Goal: Information Seeking & Learning: Learn about a topic

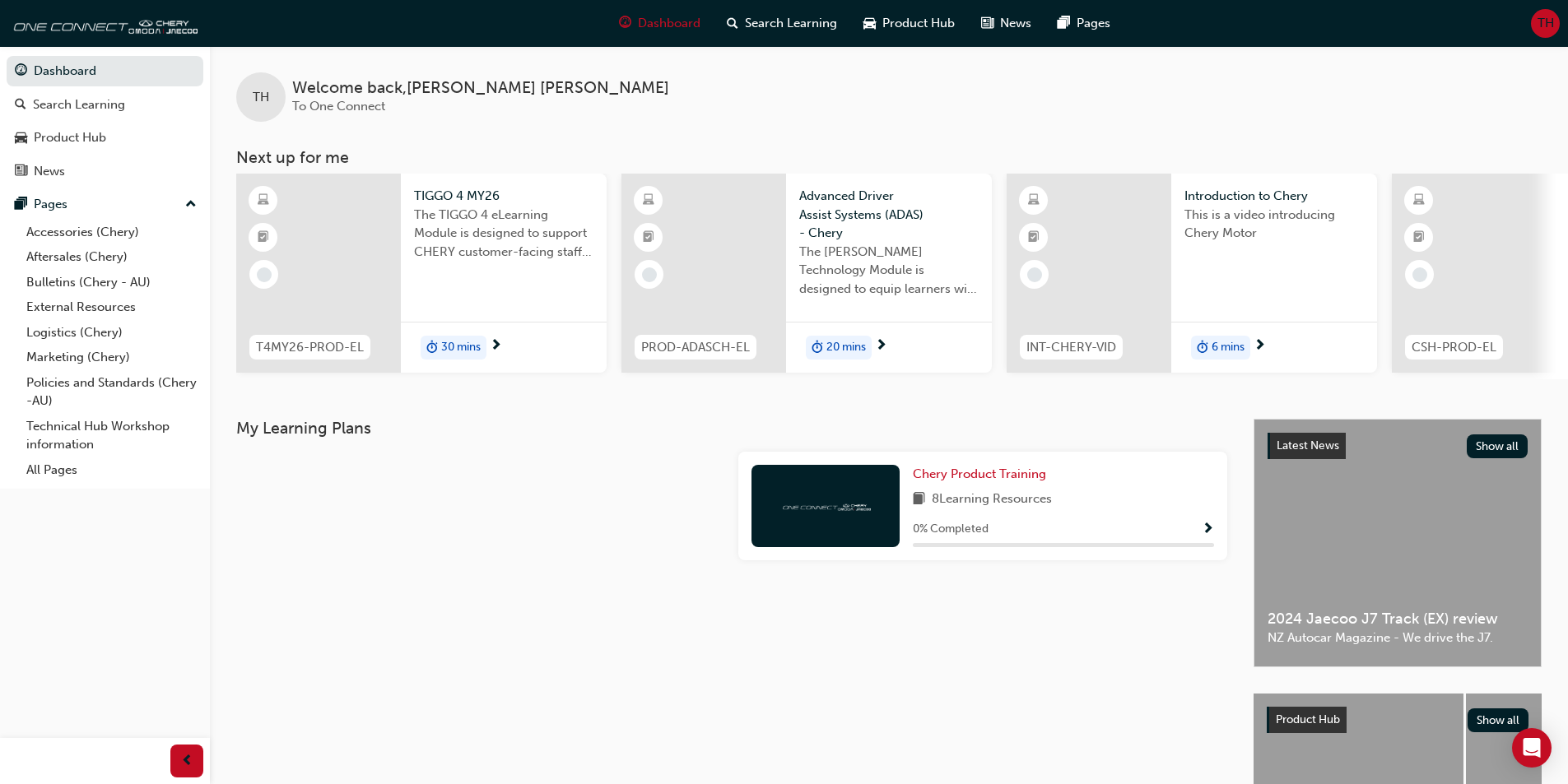
drag, startPoint x: 739, startPoint y: 98, endPoint x: 724, endPoint y: 96, distance: 15.1
click at [724, 96] on div "TH Welcome back , [PERSON_NAME] To One Connect" at bounding box center [889, 84] width 1358 height 75
click at [1004, 110] on div "TH Welcome back , [PERSON_NAME] To One Connect" at bounding box center [889, 84] width 1358 height 75
click at [86, 231] on link "Accessories (Chery)" at bounding box center [111, 232] width 183 height 25
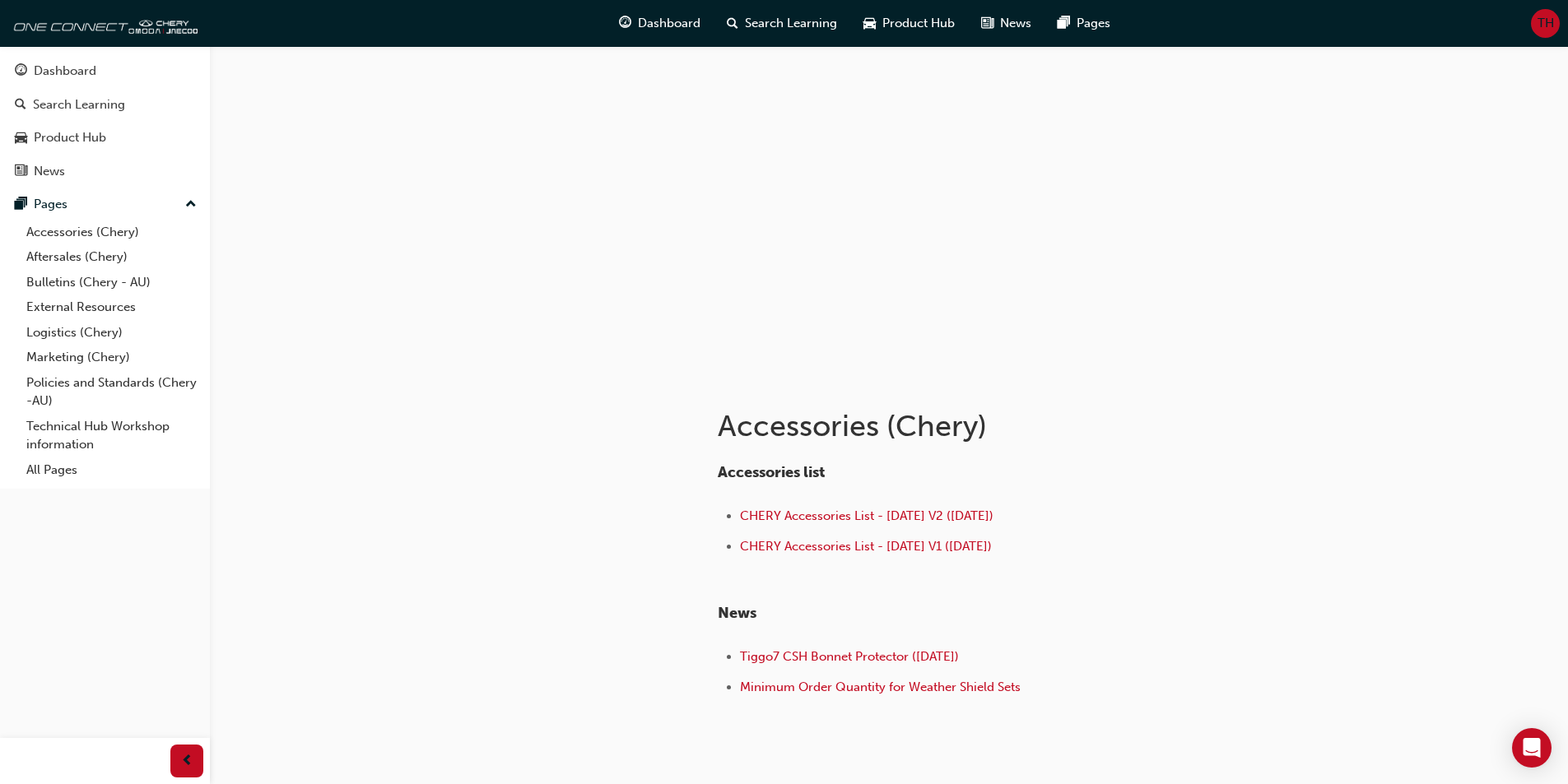
scroll to position [75, 0]
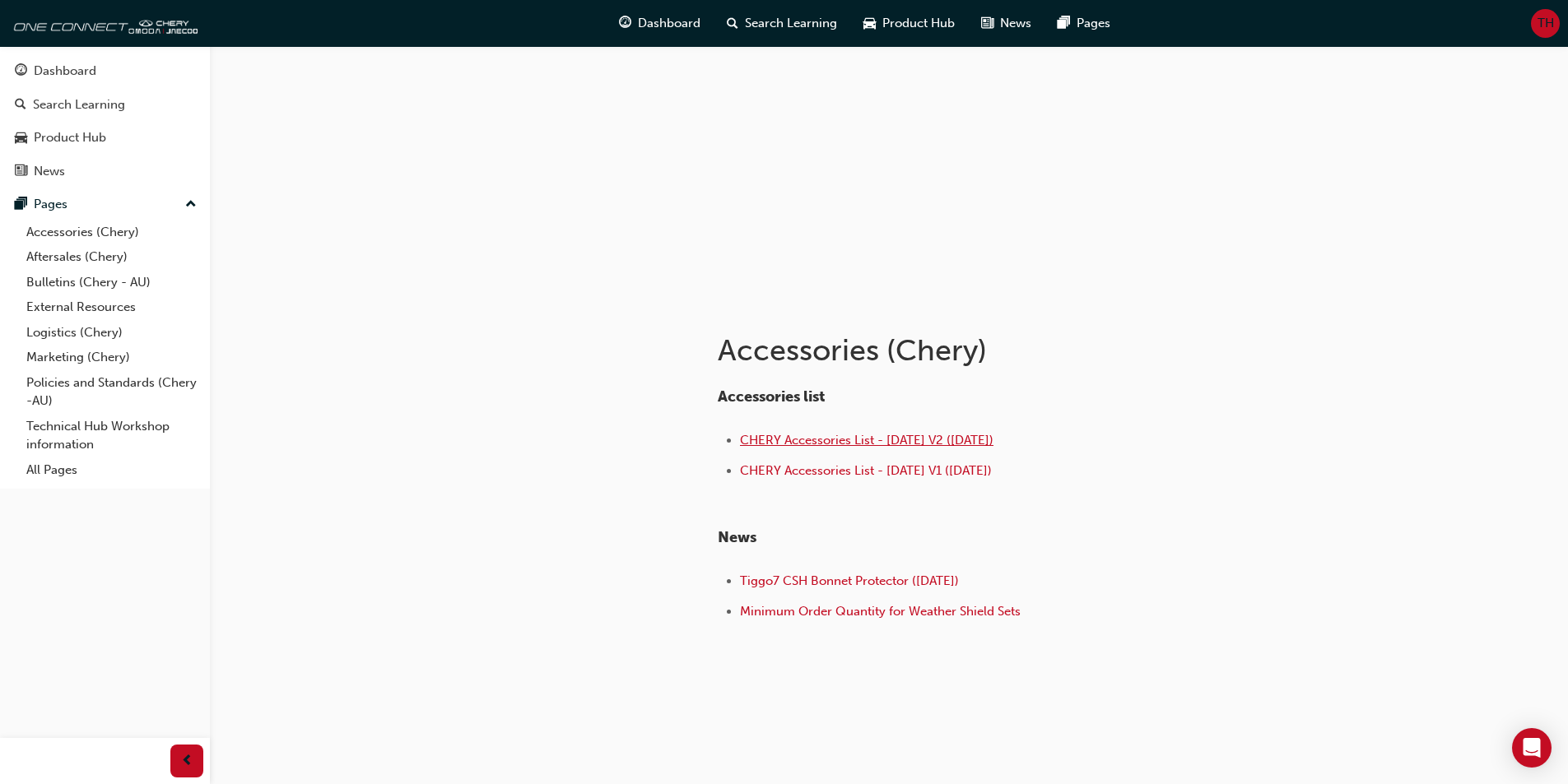
click at [959, 437] on span "CHERY Accessories List - [DATE] V2 ([DATE])" at bounding box center [867, 441] width 254 height 15
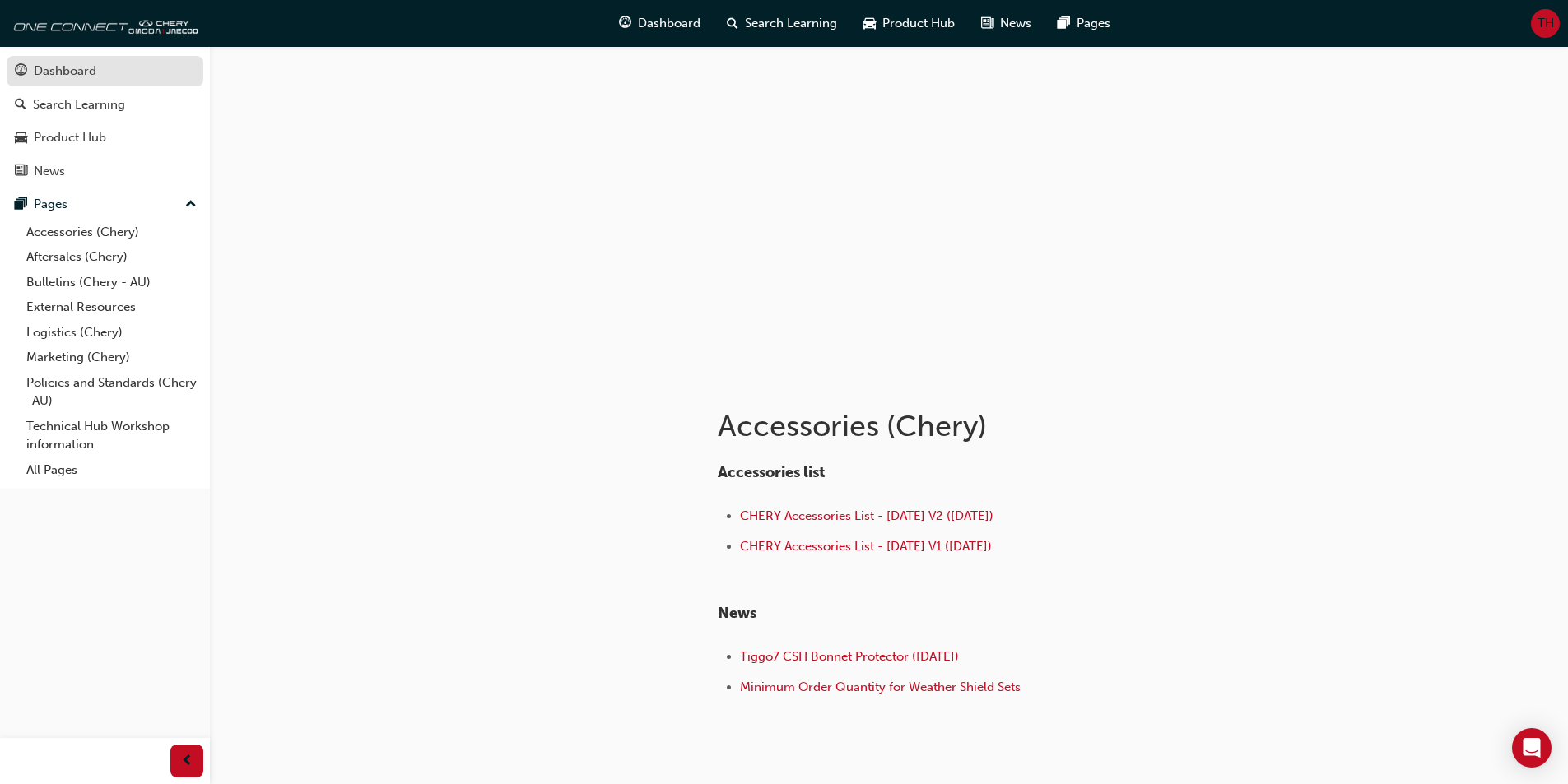
click at [74, 66] on div "Dashboard" at bounding box center [64, 71] width 62 height 19
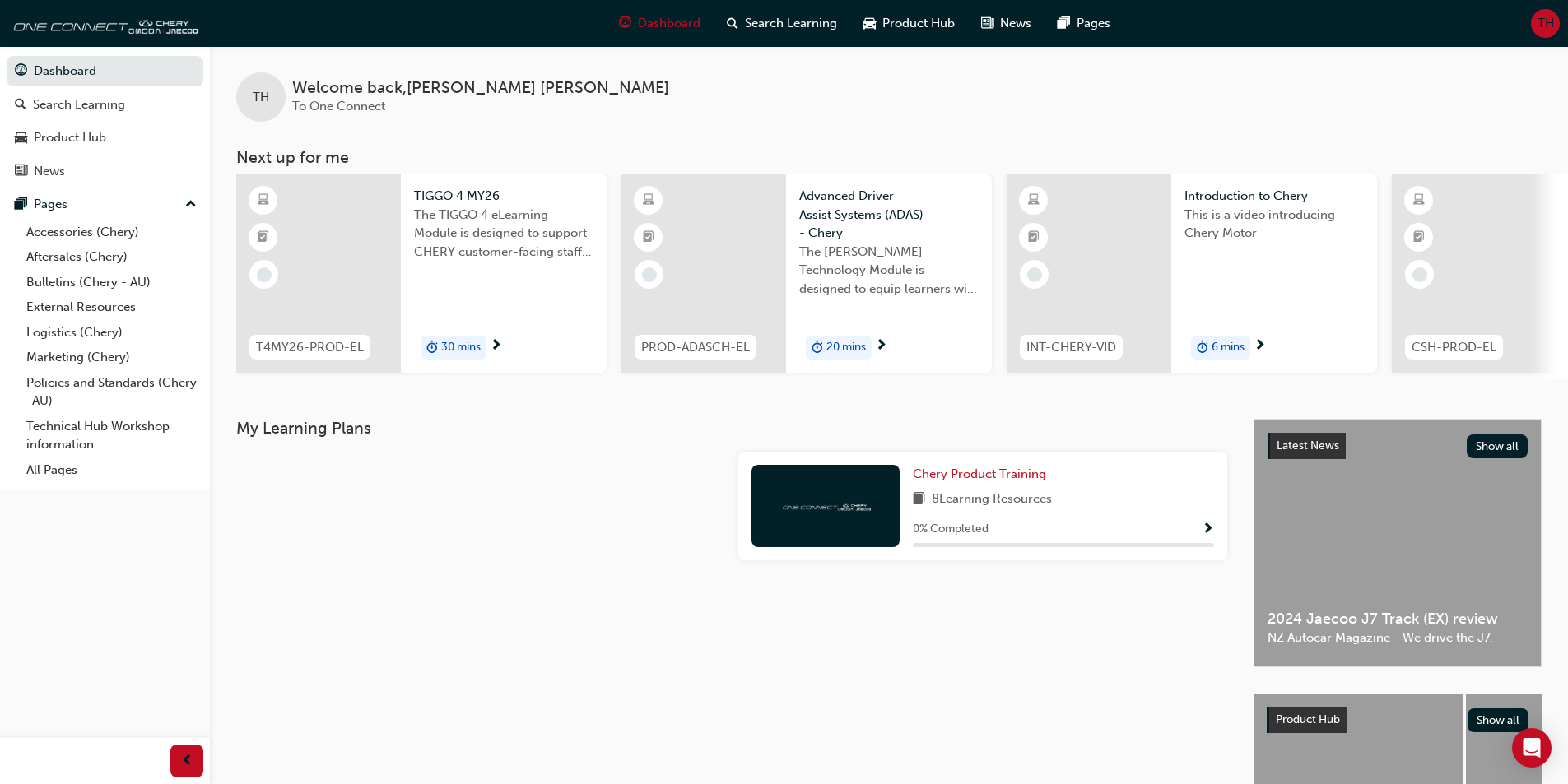
click at [877, 77] on div "TH Welcome back , [PERSON_NAME] To One Connect" at bounding box center [889, 84] width 1358 height 75
click at [56, 147] on div "Product Hub" at bounding box center [105, 138] width 180 height 20
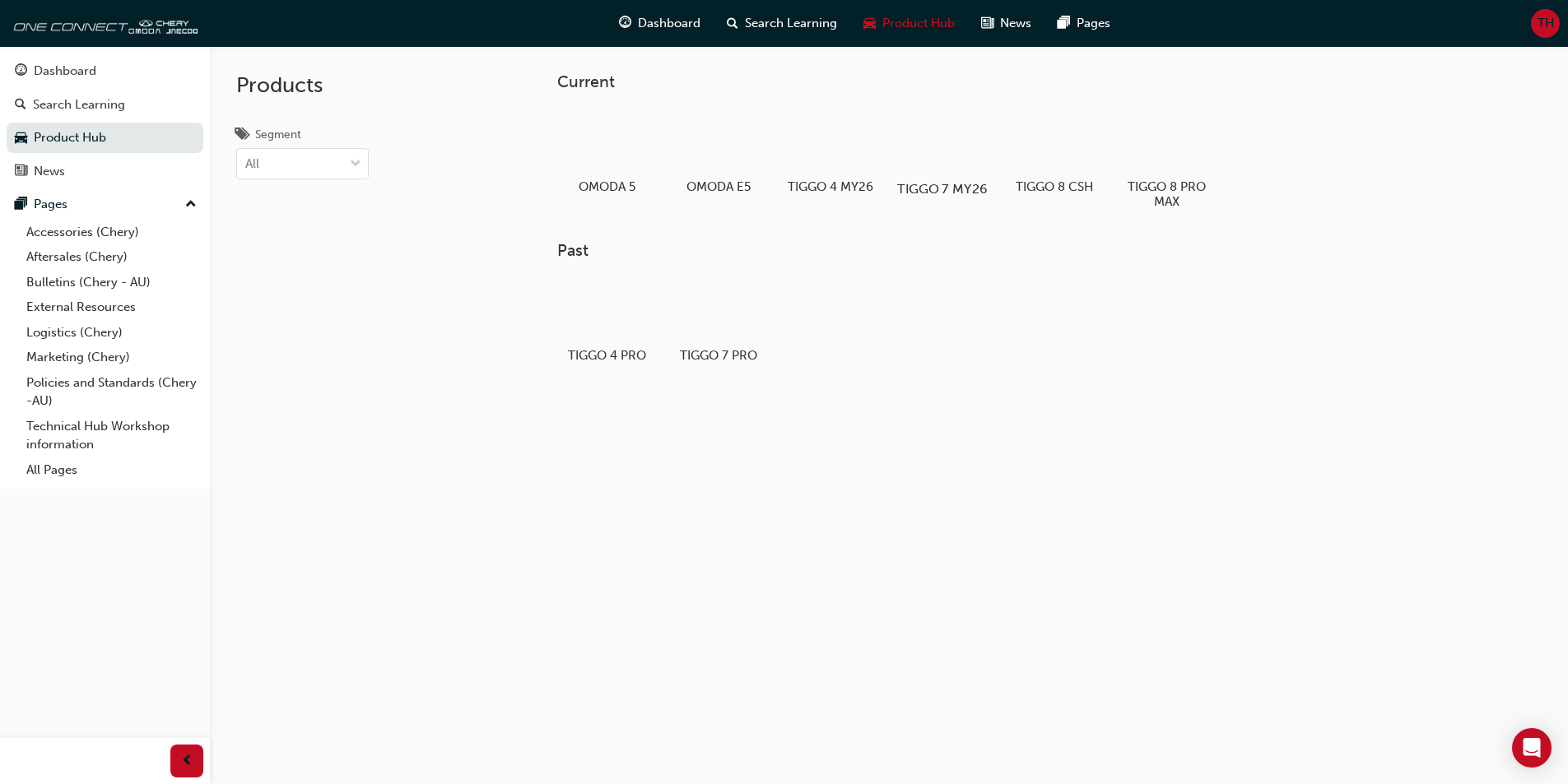
click at [953, 190] on h5 "TIGGO 7 MY26" at bounding box center [942, 189] width 91 height 16
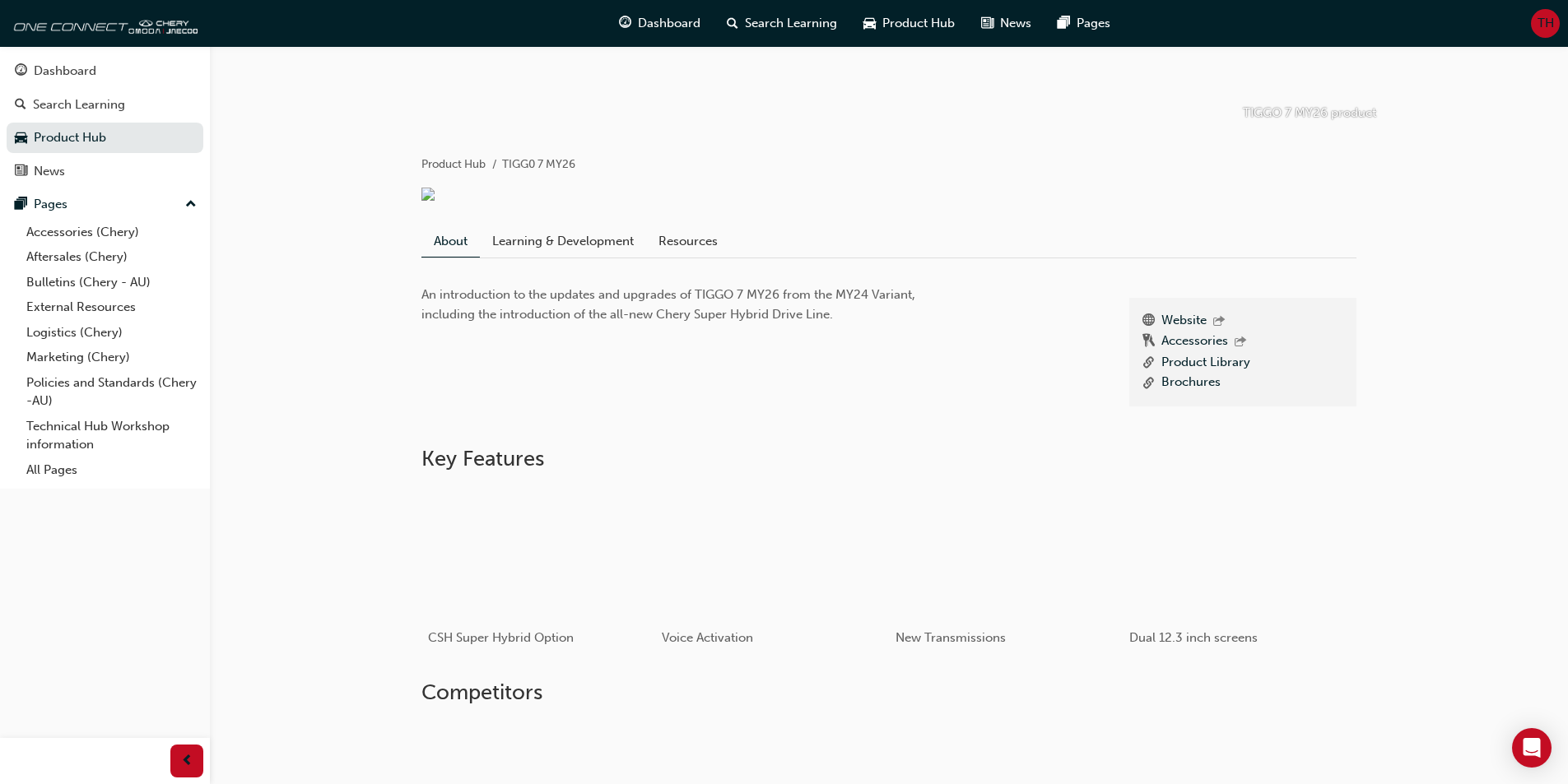
scroll to position [329, 0]
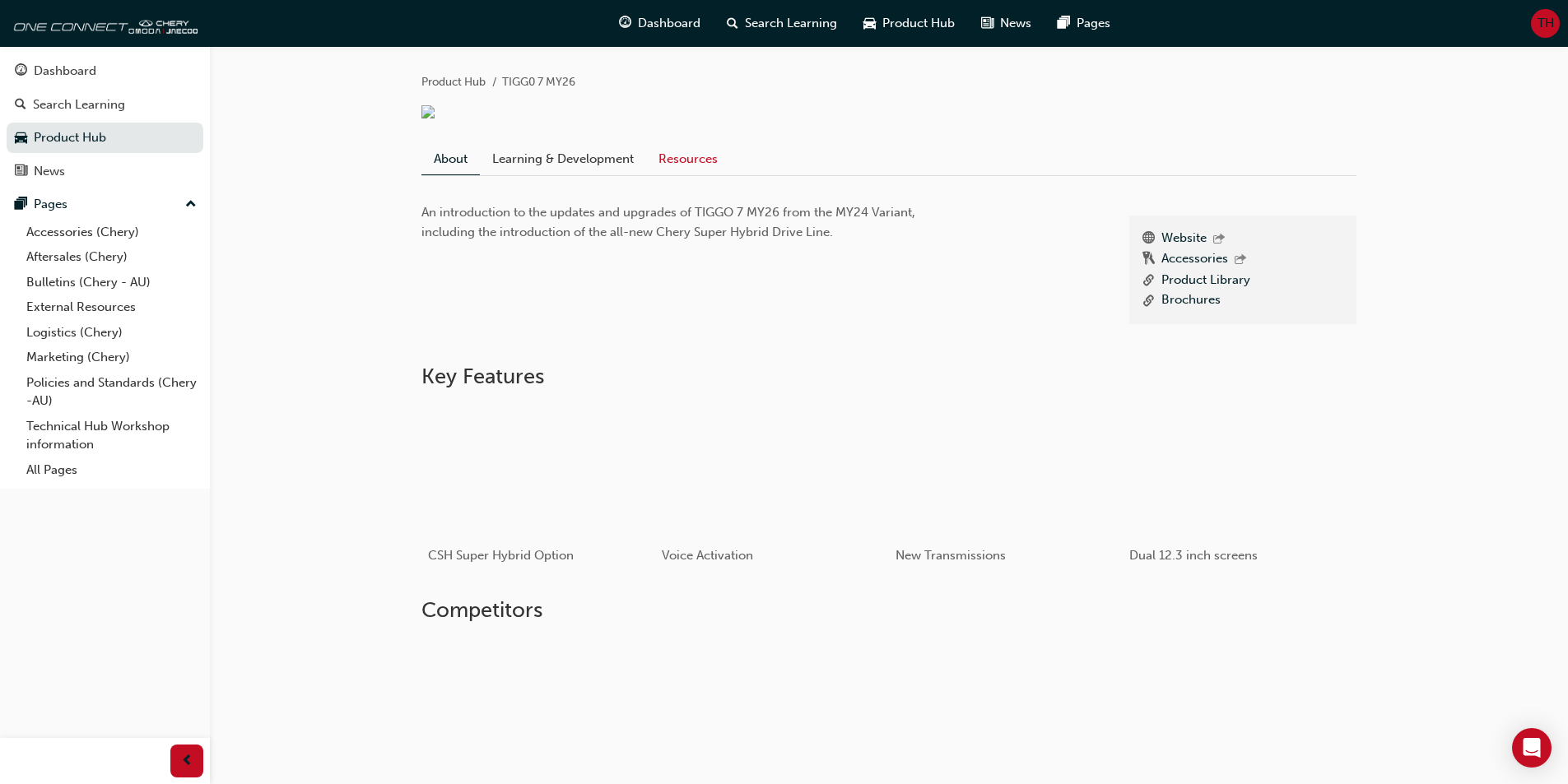
click at [725, 175] on link "Resources" at bounding box center [688, 159] width 84 height 32
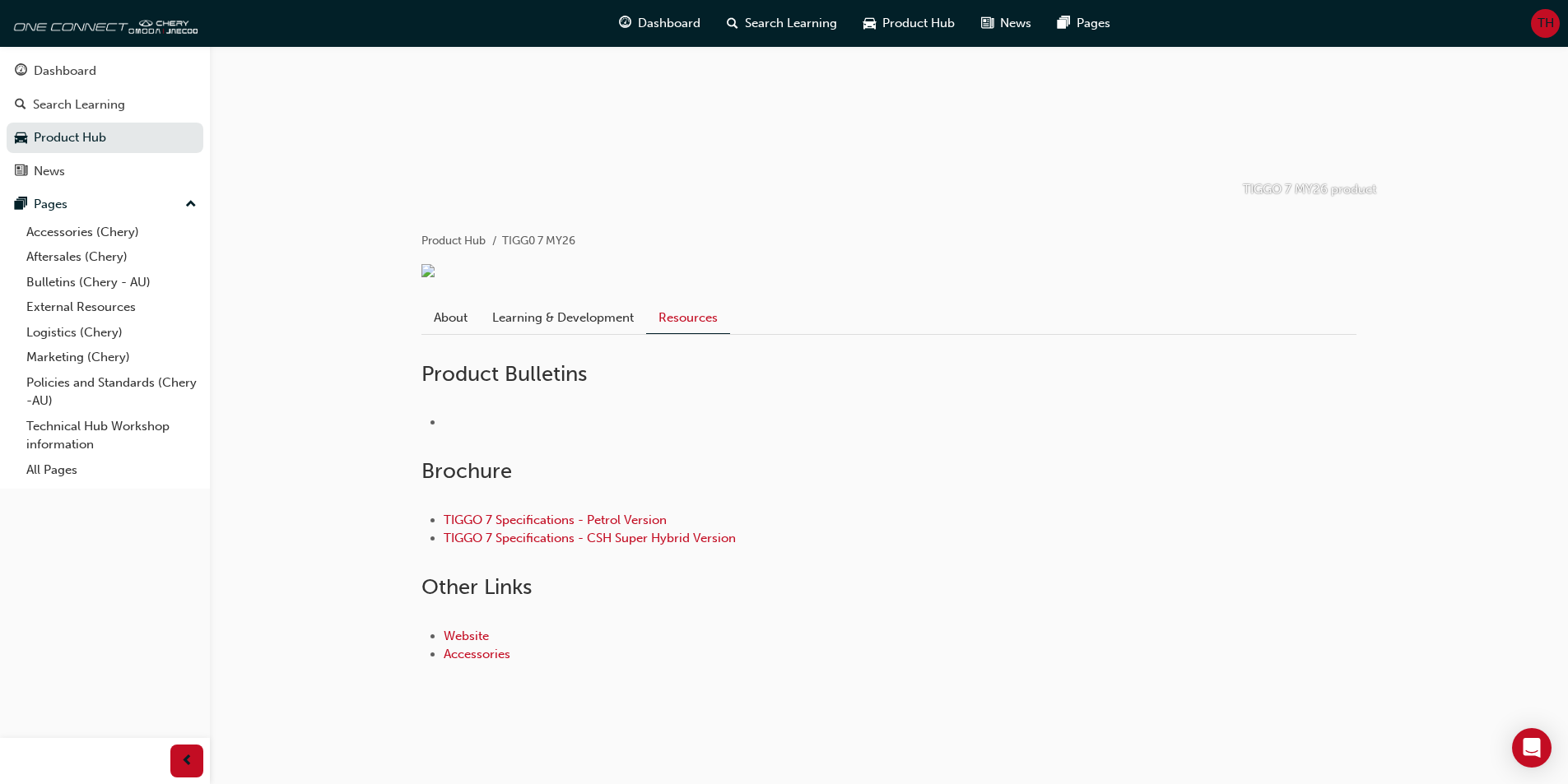
scroll to position [182, 0]
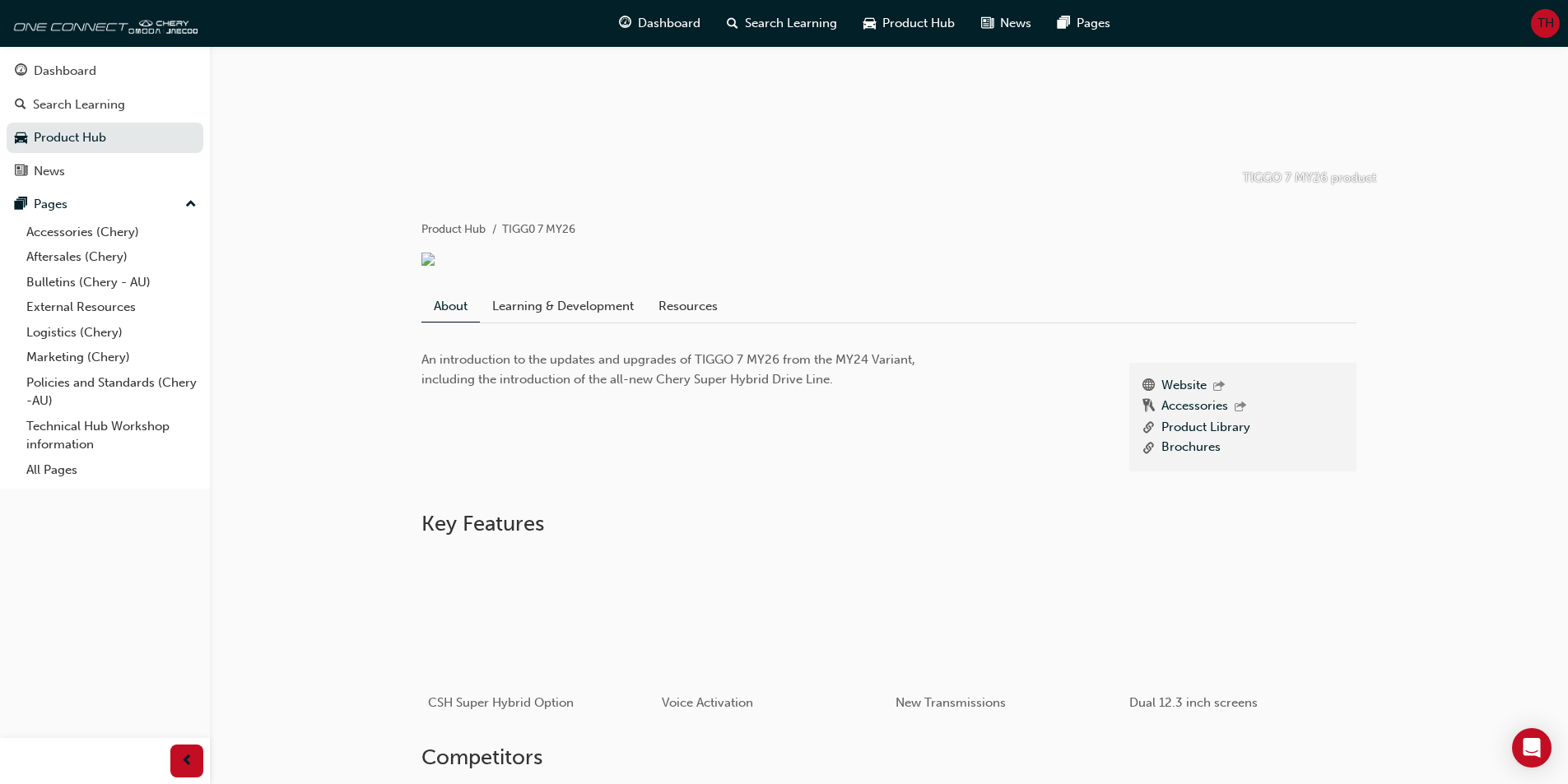
scroll to position [329, 0]
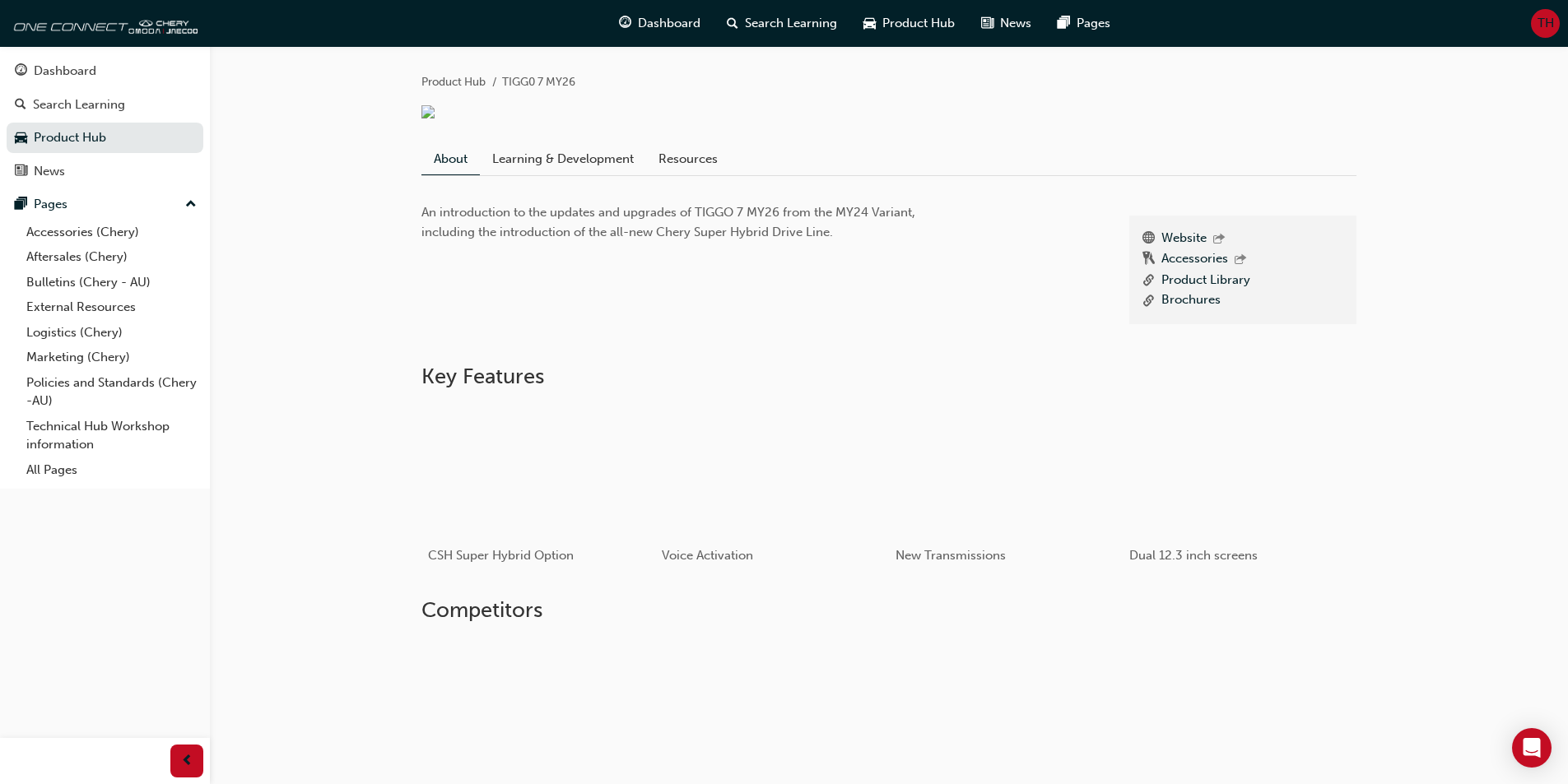
drag, startPoint x: 387, startPoint y: 128, endPoint x: 365, endPoint y: 121, distance: 23.1
click at [365, 121] on div "TIGGO 7 MY26 product Product Hub TIGG0 7 MY26 About Learning & Development Reso…" at bounding box center [889, 404] width 1358 height 1373
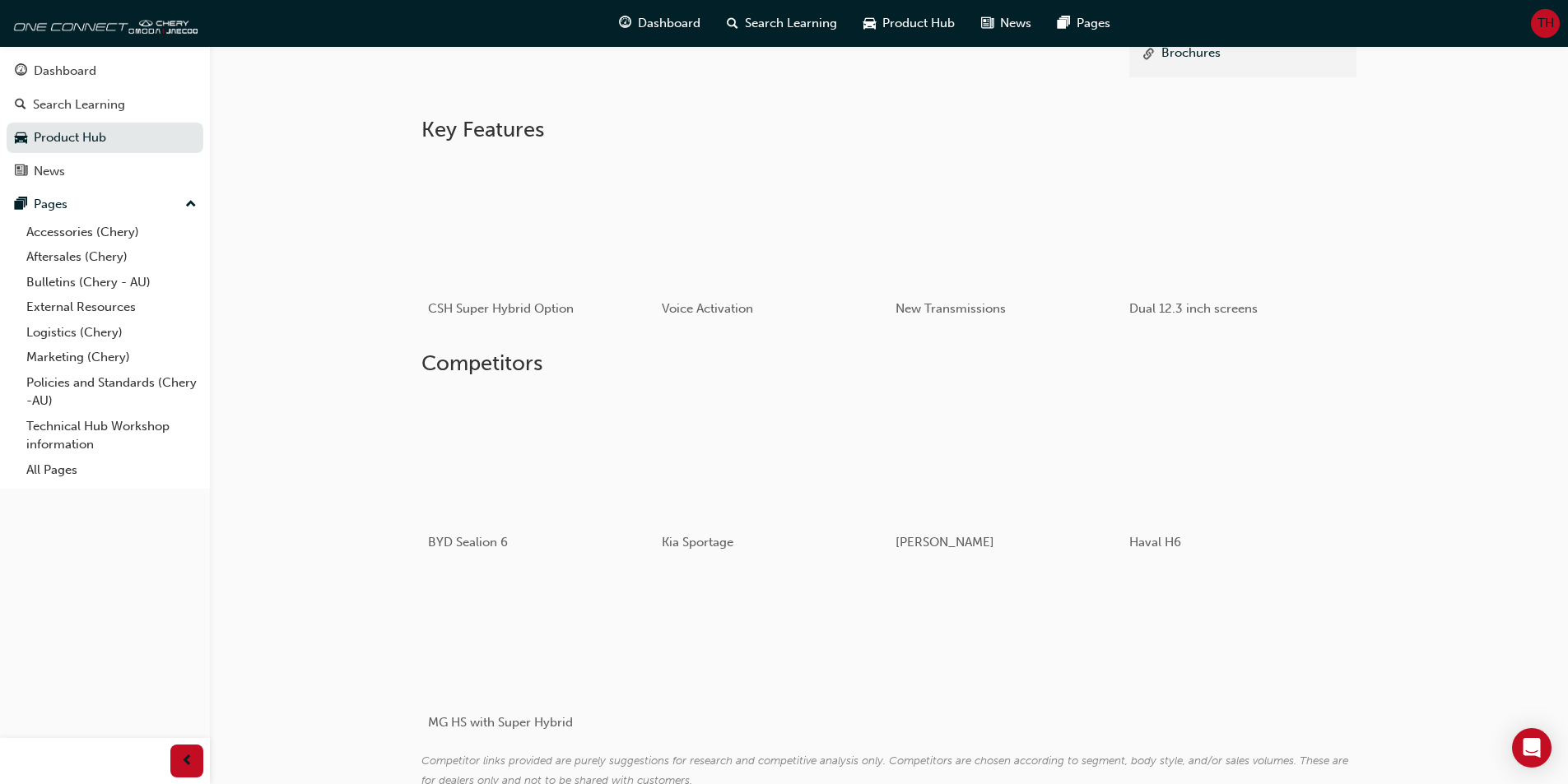
scroll to position [687, 0]
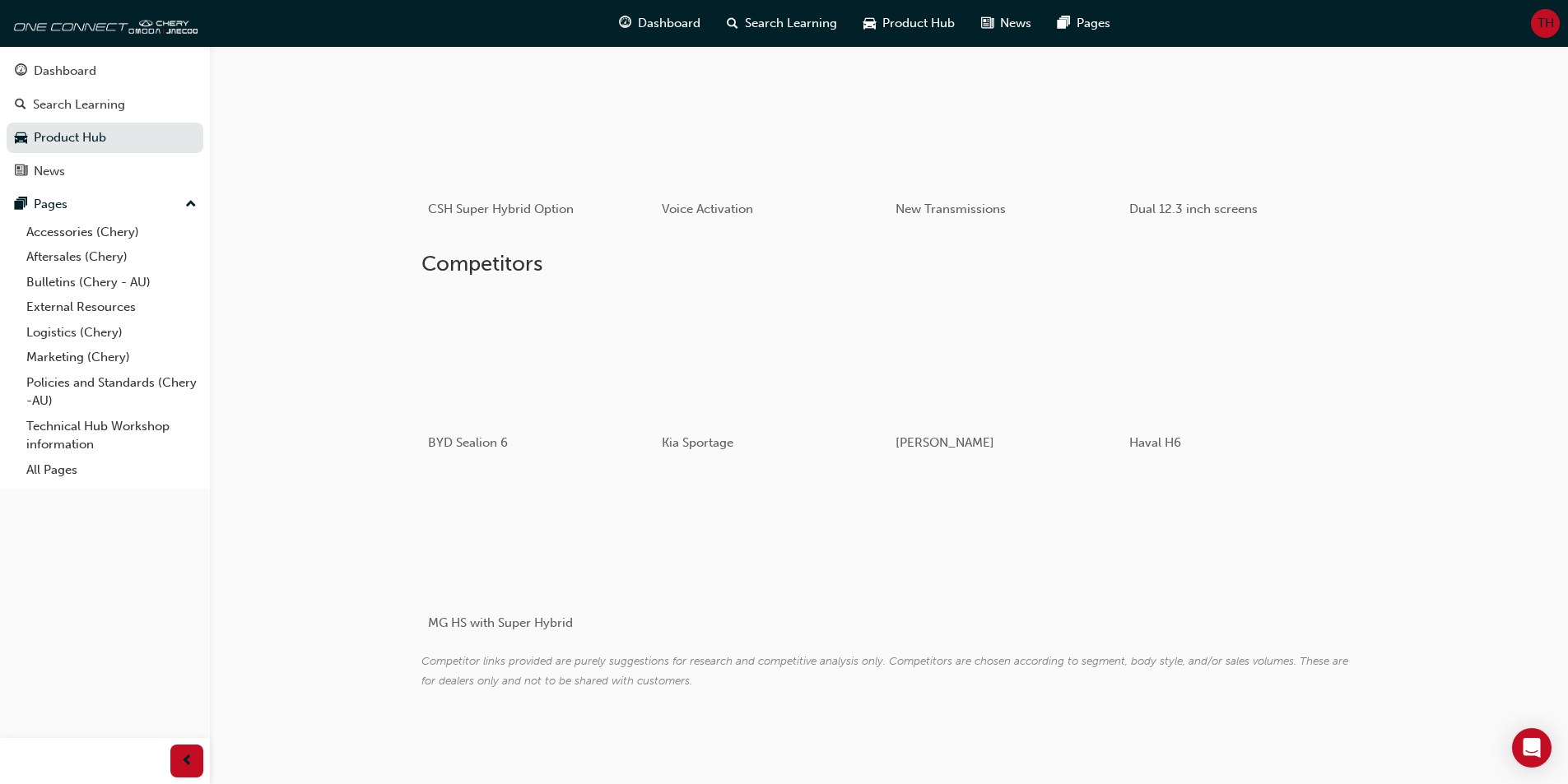
drag, startPoint x: 376, startPoint y: 139, endPoint x: 357, endPoint y: 111, distance: 33.8
click at [357, 111] on div "TIGGO 7 MY26 product Product Hub TIGG0 7 MY26 About Learning & Development Reso…" at bounding box center [889, 57] width 1358 height 1373
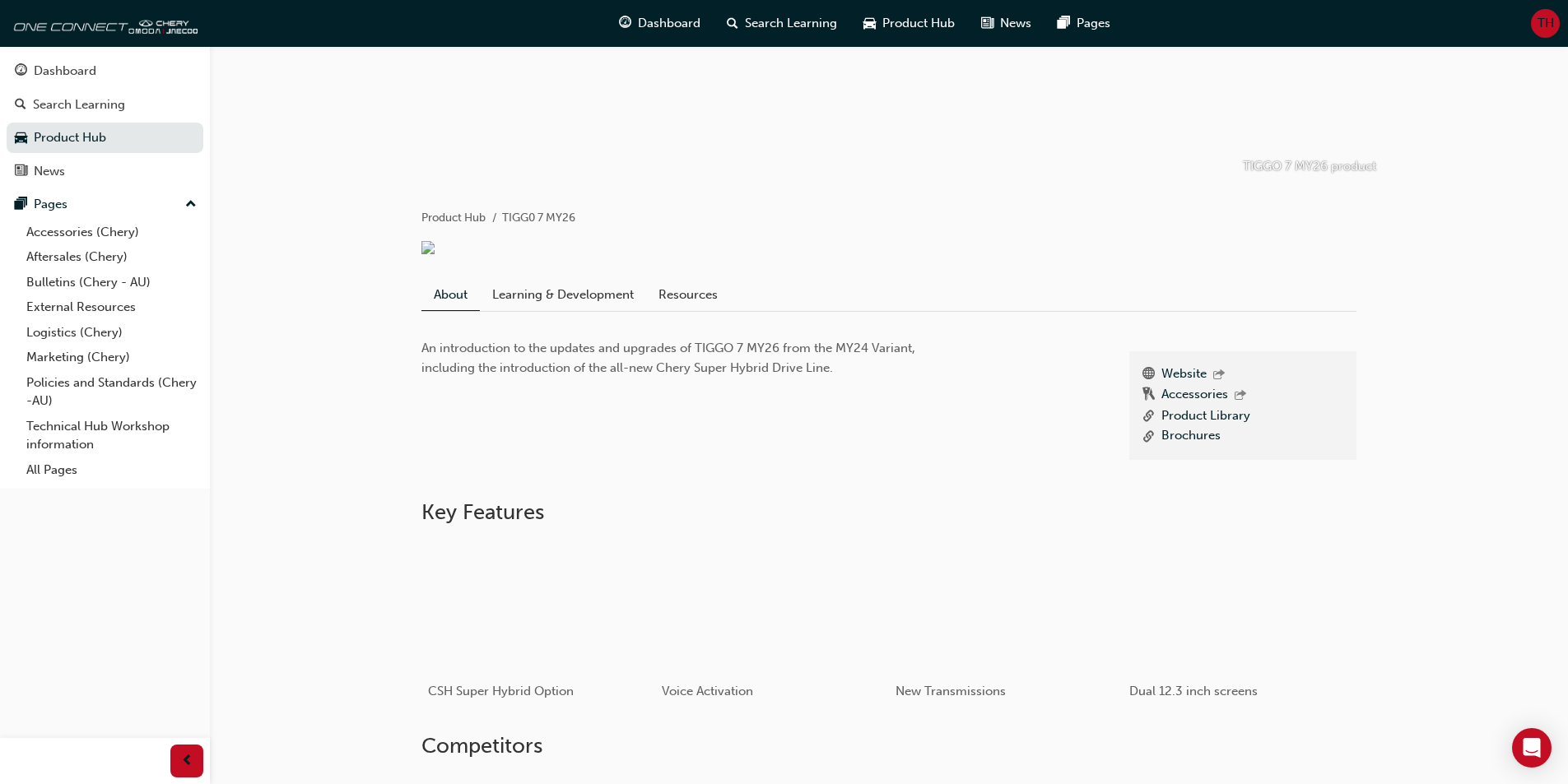
scroll to position [0, 0]
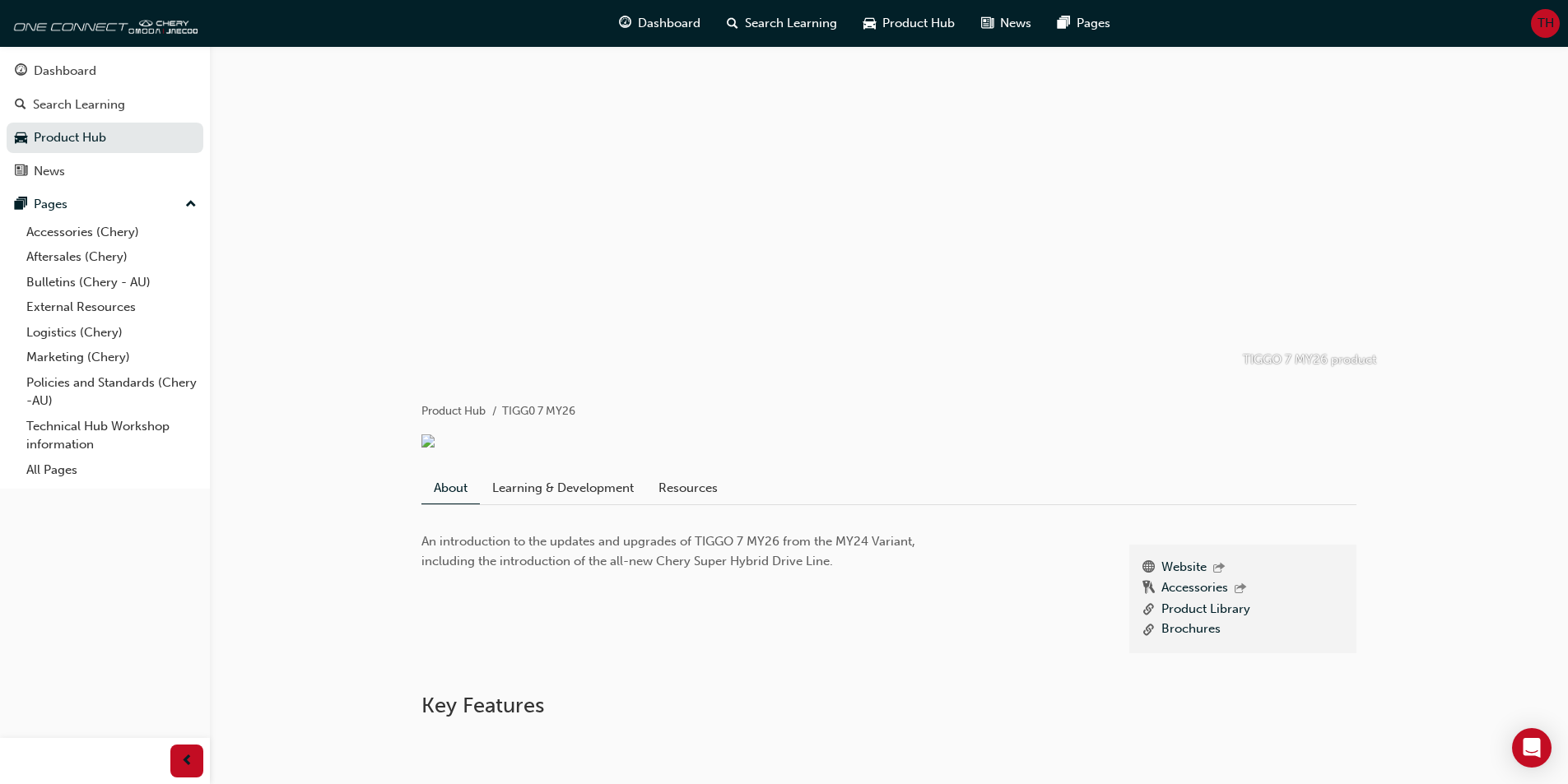
drag, startPoint x: 1237, startPoint y: 171, endPoint x: 1230, endPoint y: 100, distance: 71.3
click at [1230, 100] on div at bounding box center [889, 211] width 988 height 329
drag, startPoint x: 1257, startPoint y: 119, endPoint x: 1206, endPoint y: 94, distance: 56.8
click at [1206, 94] on div at bounding box center [889, 211] width 988 height 329
drag, startPoint x: 298, startPoint y: 113, endPoint x: 293, endPoint y: 95, distance: 18.7
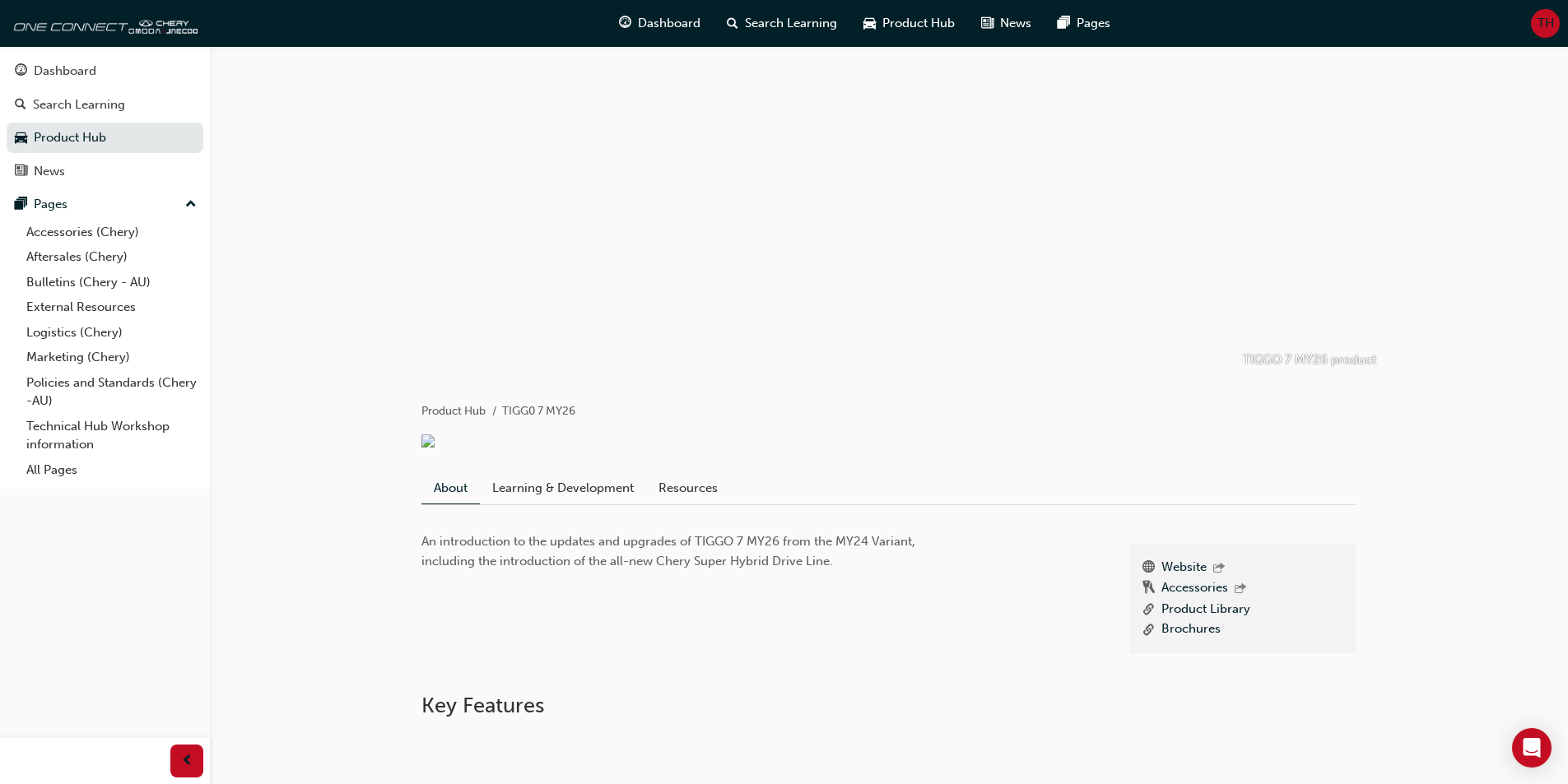
click at [293, 95] on div "TIGGO 7 MY26 product" at bounding box center [889, 211] width 1358 height 329
click at [658, 28] on span "Dashboard" at bounding box center [669, 23] width 62 height 19
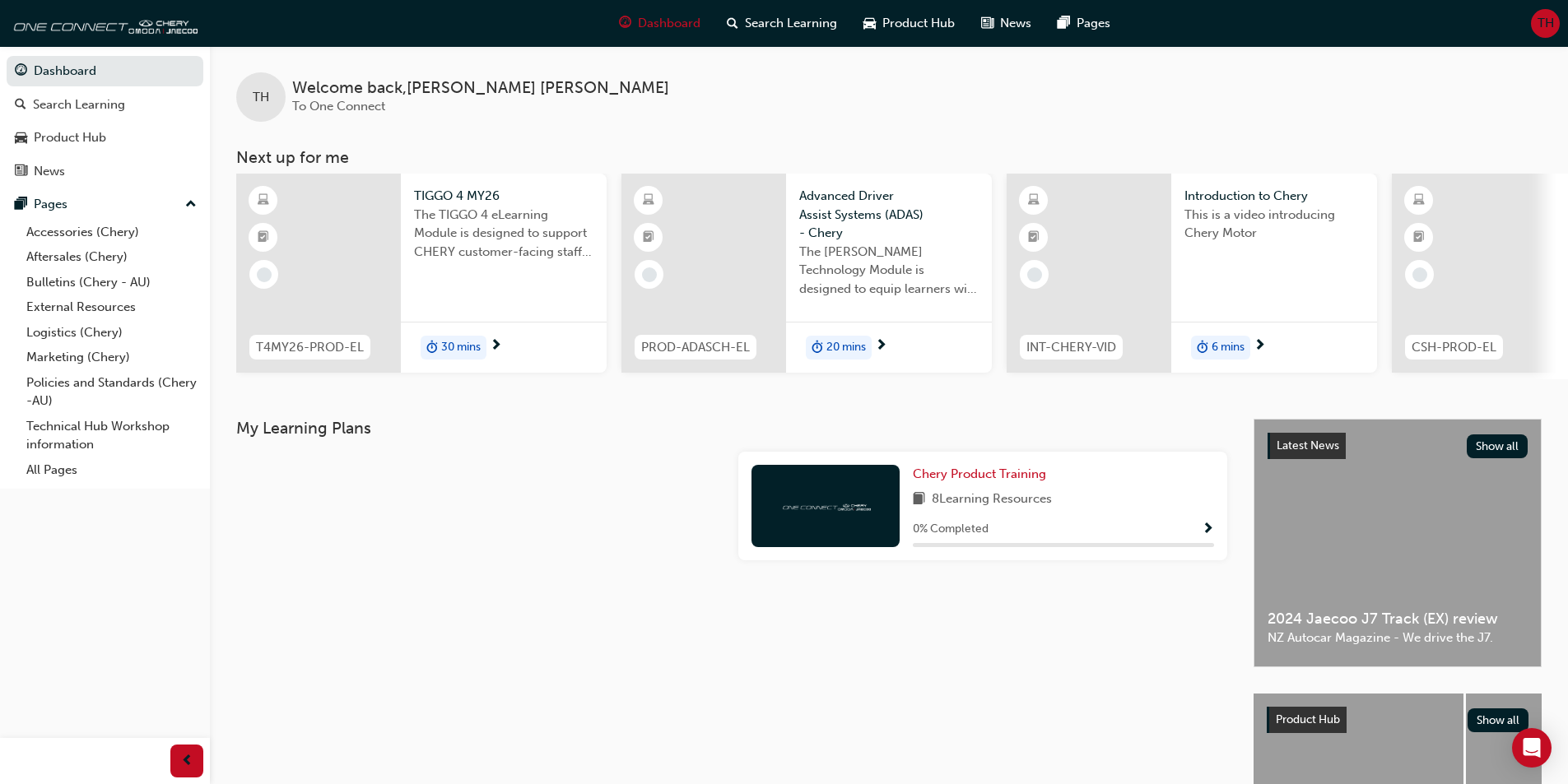
drag, startPoint x: 1307, startPoint y: 114, endPoint x: 1282, endPoint y: 107, distance: 26.0
click at [1282, 107] on div "TH Welcome back , [PERSON_NAME] To One Connect" at bounding box center [889, 84] width 1358 height 75
click at [33, 473] on link "All Pages" at bounding box center [111, 470] width 183 height 25
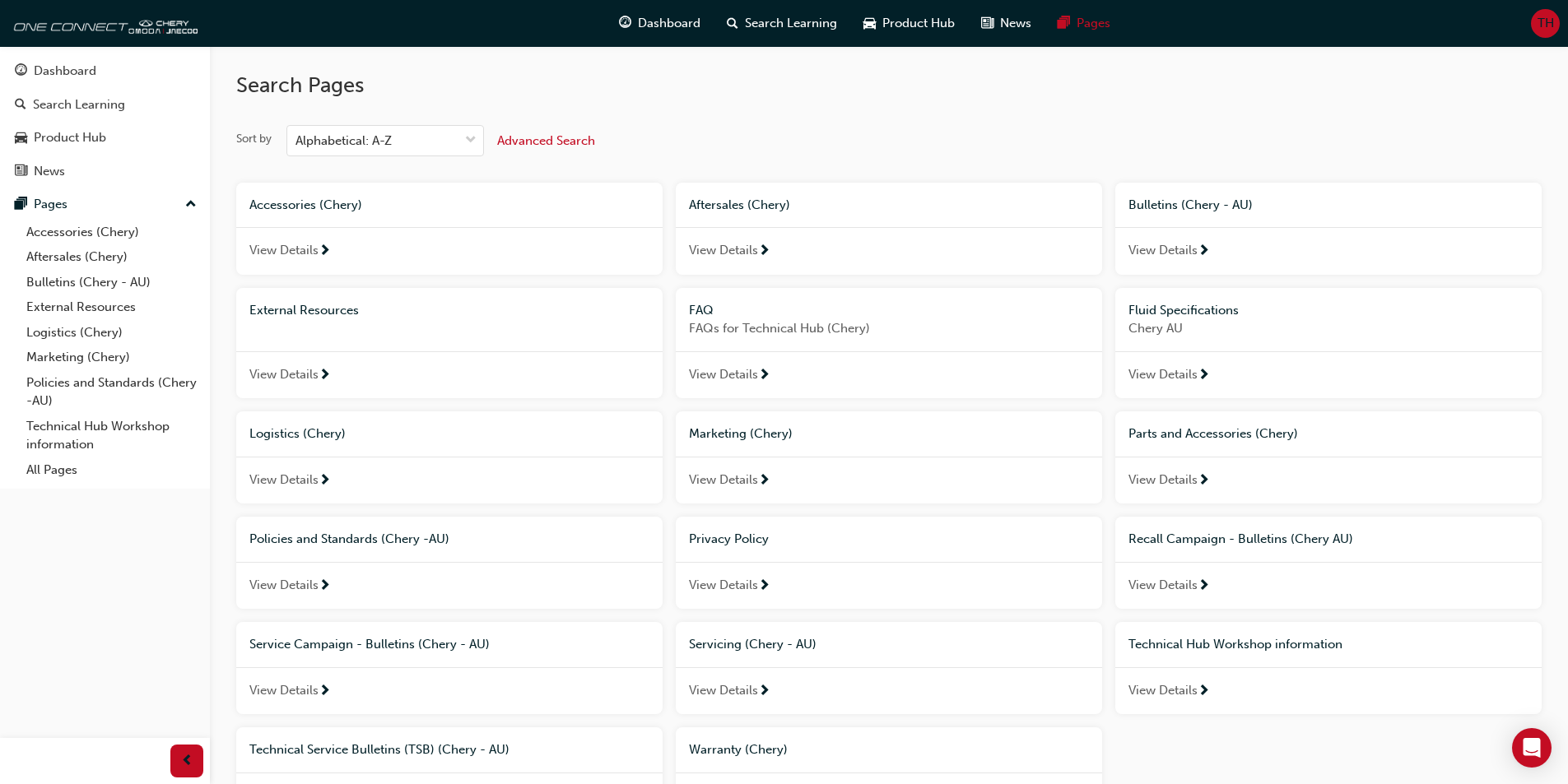
scroll to position [82, 0]
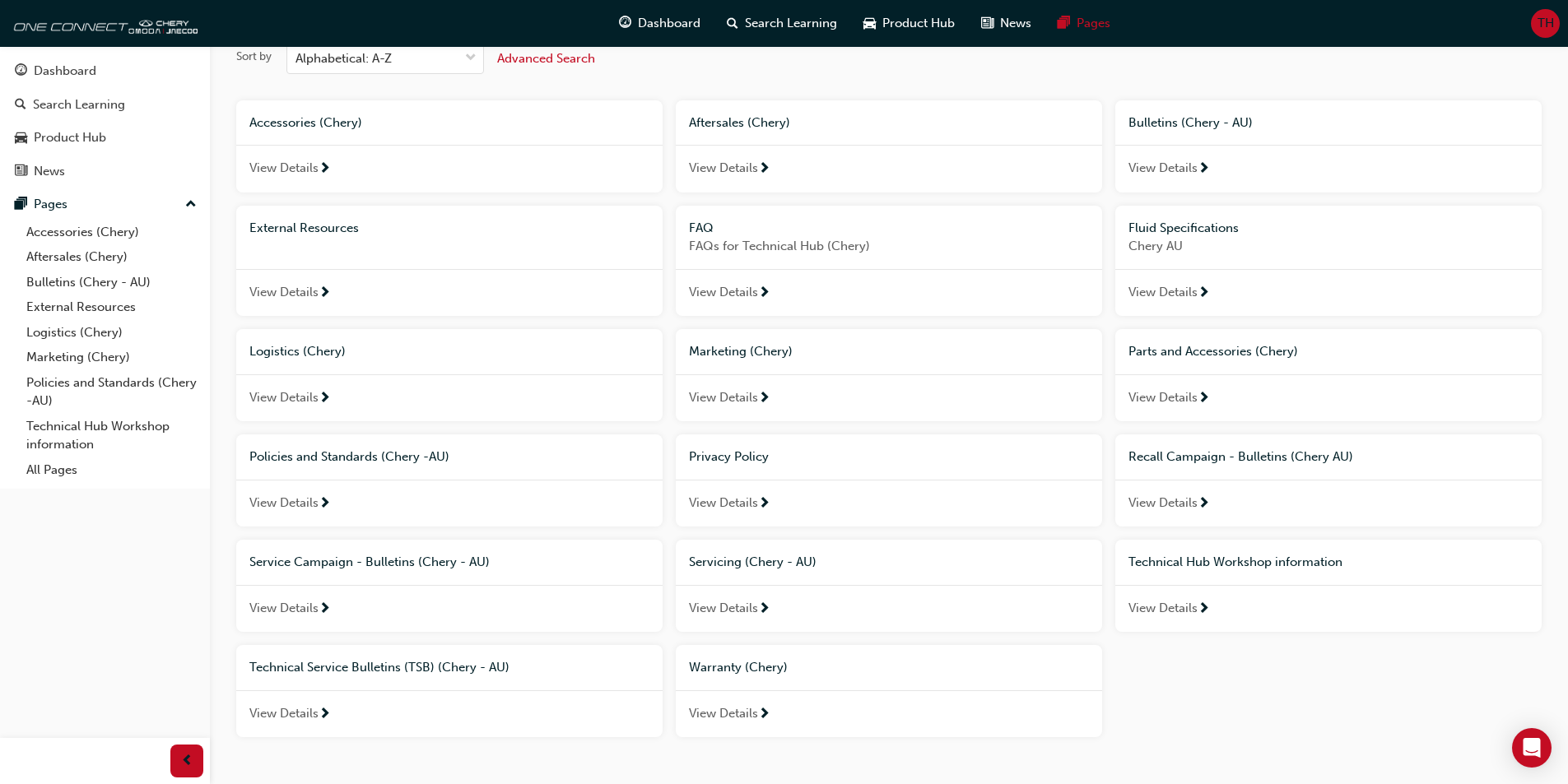
click at [1228, 351] on span "Parts and Accessories (Chery)" at bounding box center [1213, 352] width 169 height 15
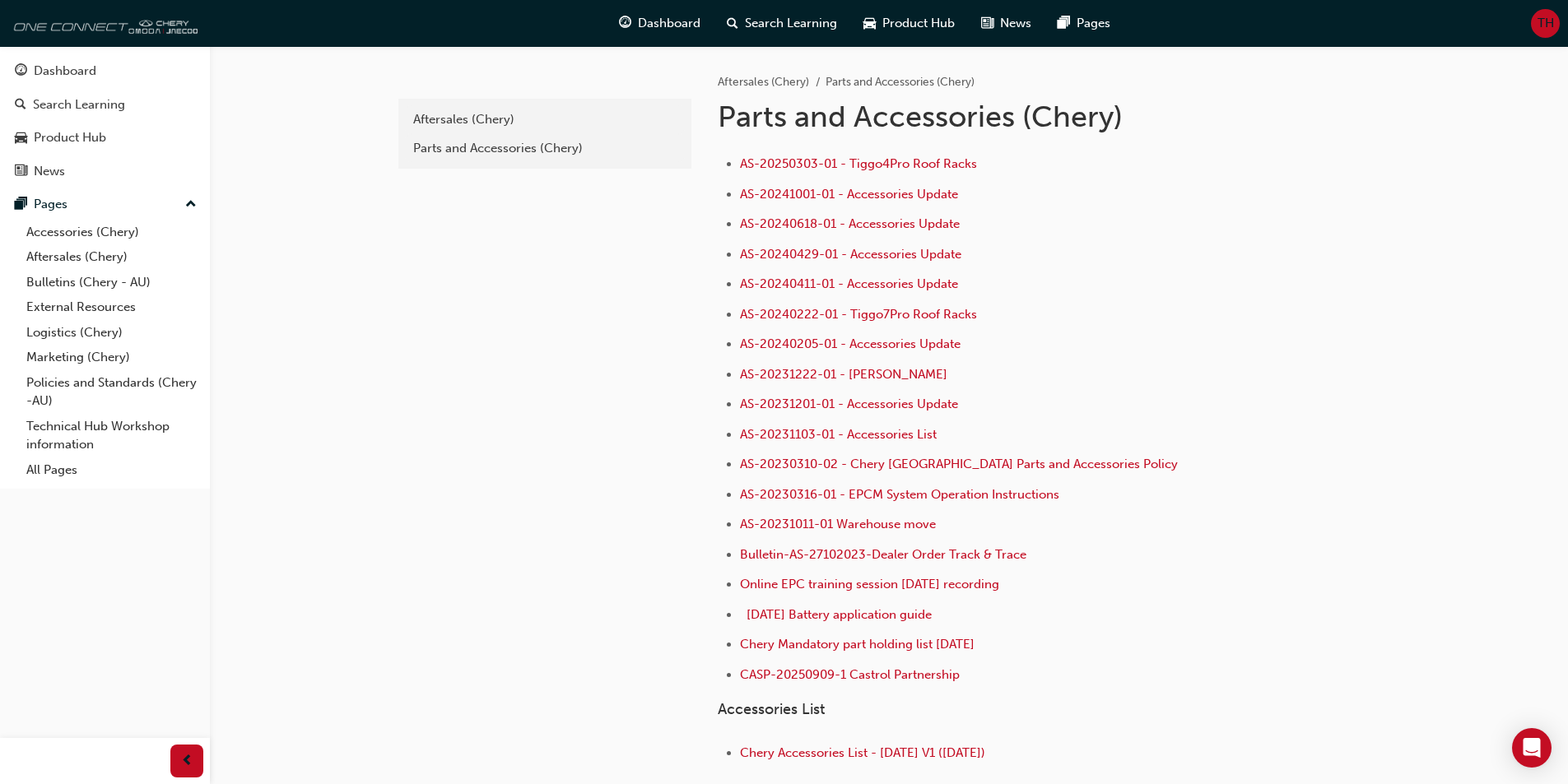
click at [100, 33] on img at bounding box center [103, 22] width 190 height 33
